Goal: Submit feedback/report problem

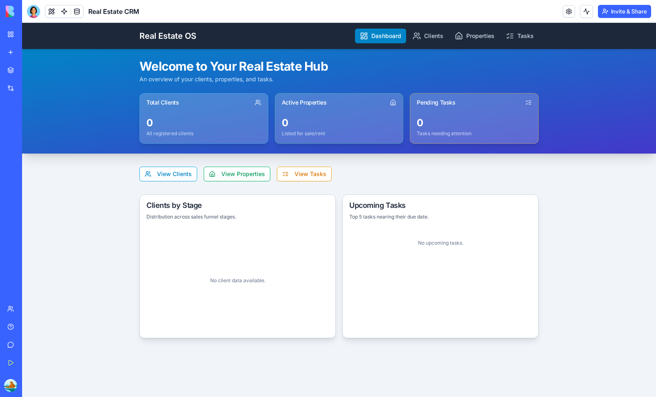
click at [624, 11] on button "Invite & Share" at bounding box center [624, 11] width 53 height 13
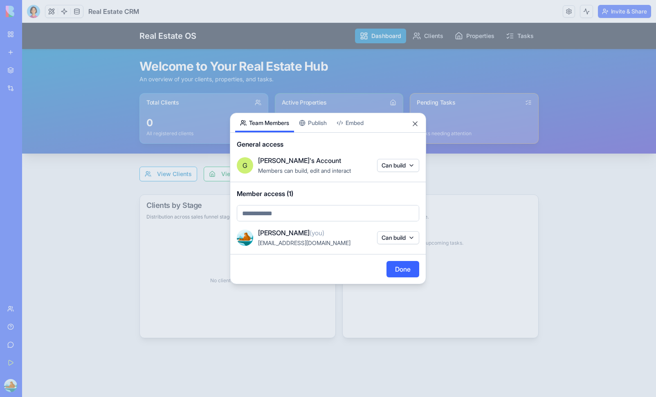
click at [318, 125] on div "Share App Team Members Publish Embed General access [PERSON_NAME]'s Account Mem…" at bounding box center [328, 199] width 196 height 172
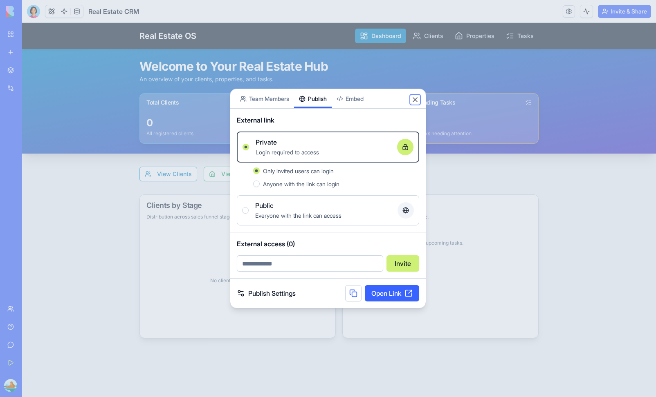
click at [413, 99] on button "Close" at bounding box center [415, 100] width 8 height 8
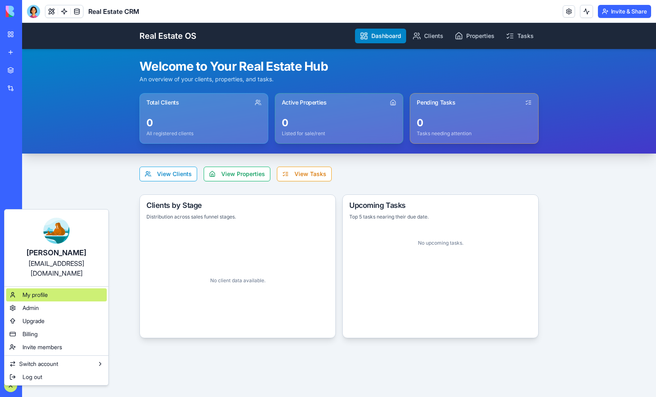
click at [52, 289] on div "My profile" at bounding box center [56, 295] width 101 height 13
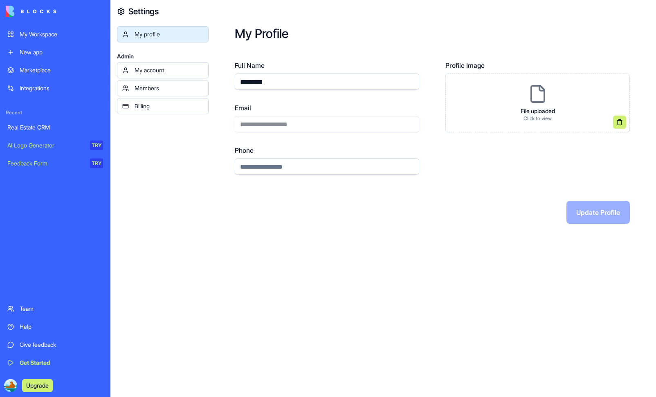
click at [58, 166] on div "Feedback Form" at bounding box center [45, 163] width 77 height 8
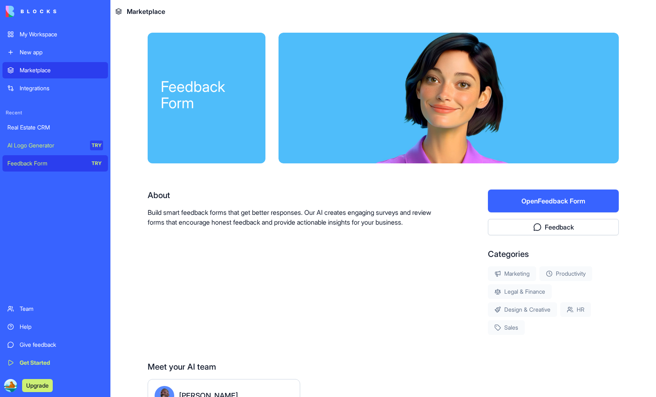
scroll to position [56, 0]
